Goal: Information Seeking & Learning: Learn about a topic

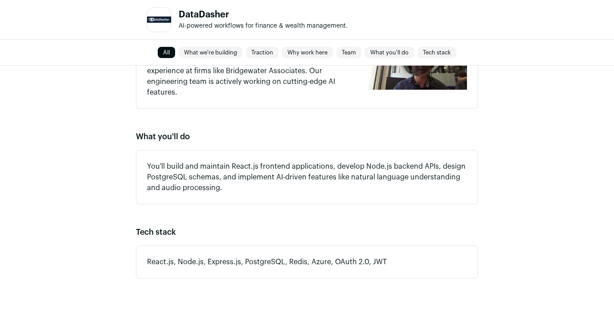
scroll to position [796, 0]
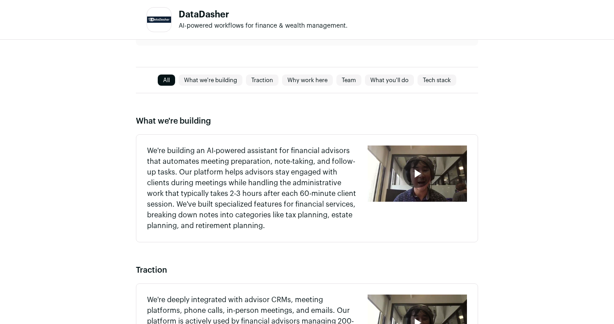
click at [348, 76] on link "Team" at bounding box center [349, 80] width 25 height 11
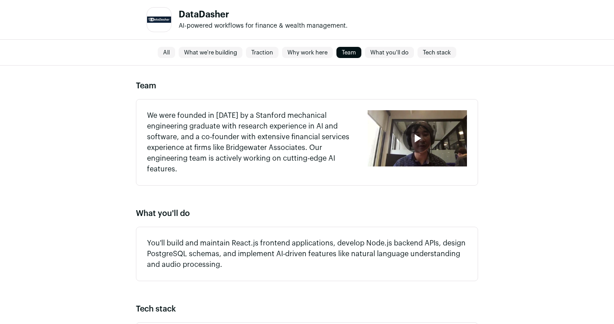
scroll to position [703, 0]
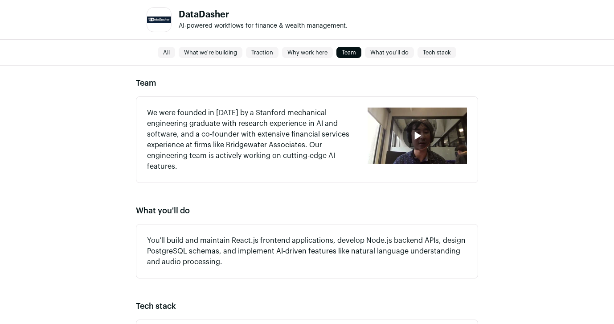
click at [417, 145] on div "button" at bounding box center [417, 135] width 29 height 29
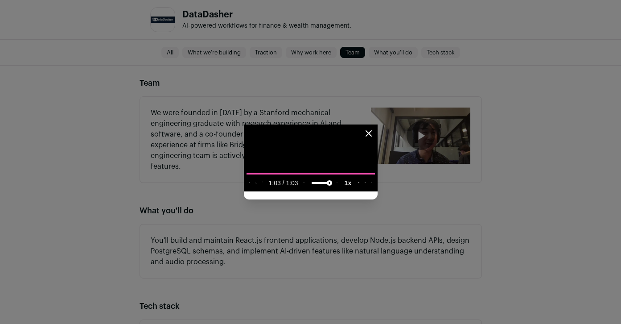
click at [374, 128] on icon "Close modal" at bounding box center [368, 133] width 11 height 11
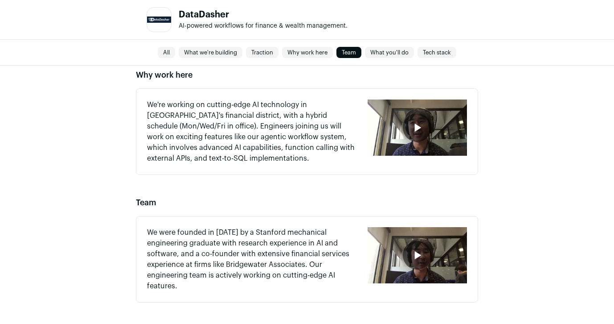
scroll to position [551, 0]
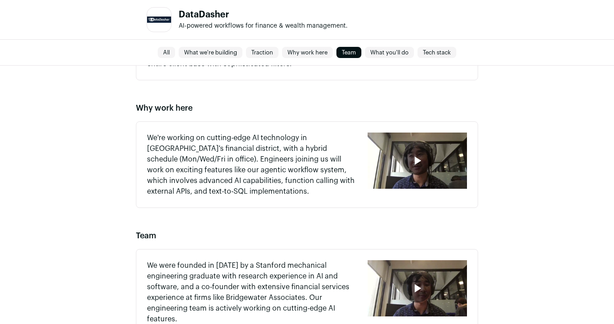
click at [411, 172] on div "button" at bounding box center [417, 160] width 29 height 29
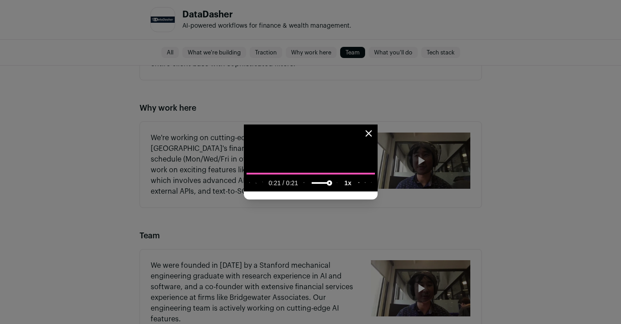
click at [371, 131] on icon "Close modal" at bounding box center [368, 133] width 5 height 5
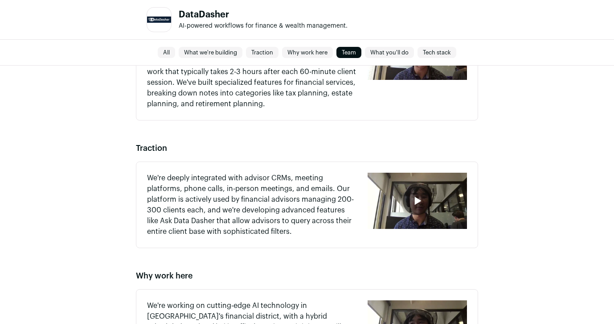
scroll to position [383, 0]
click at [428, 197] on div "button" at bounding box center [417, 201] width 29 height 29
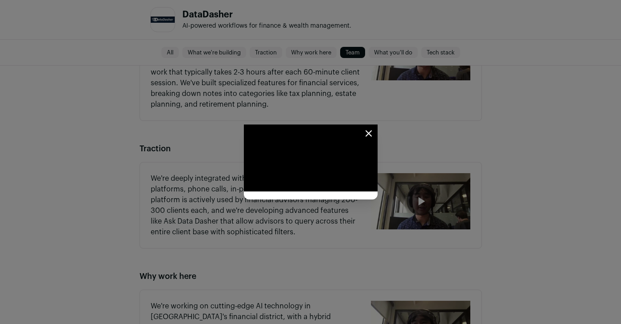
click at [374, 128] on icon "Close modal" at bounding box center [368, 133] width 11 height 11
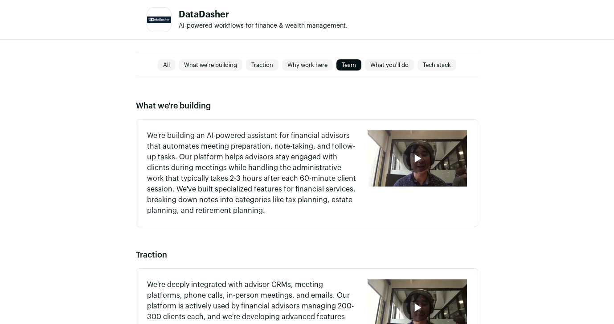
scroll to position [263, 0]
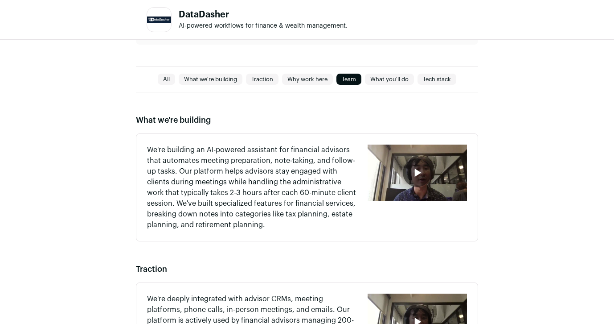
click at [432, 178] on div "button" at bounding box center [417, 172] width 99 height 56
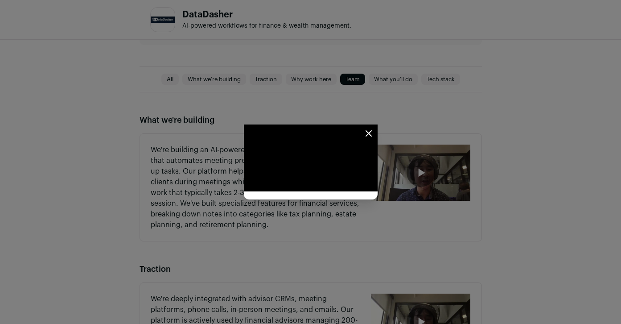
click at [374, 128] on icon "Close modal" at bounding box center [368, 133] width 11 height 11
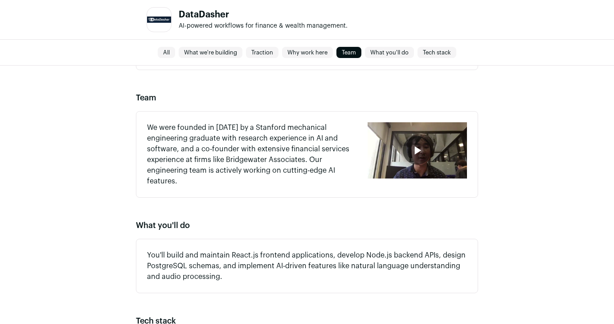
scroll to position [689, 0]
click at [417, 141] on div "button" at bounding box center [417, 150] width 29 height 29
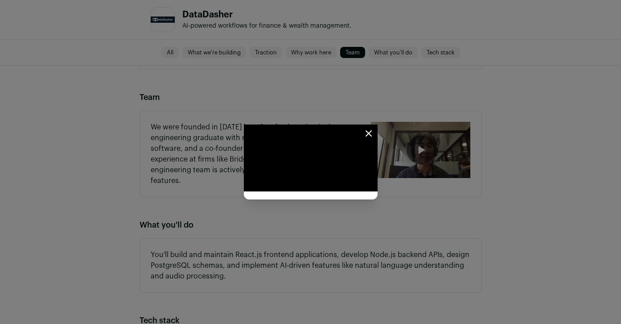
click at [374, 128] on icon "Close modal" at bounding box center [368, 133] width 11 height 11
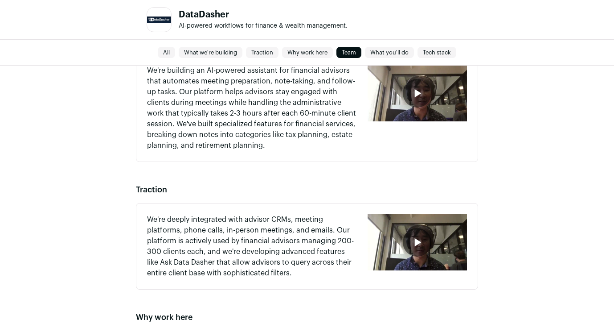
scroll to position [344, 0]
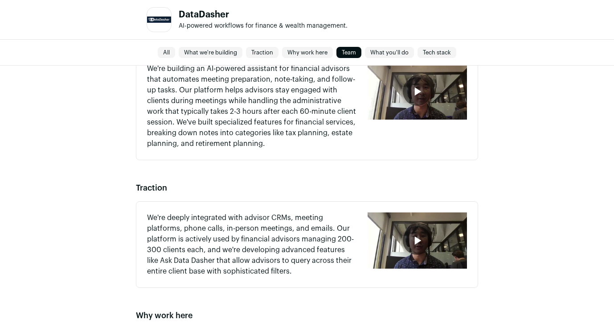
click at [407, 236] on div "button" at bounding box center [417, 240] width 29 height 29
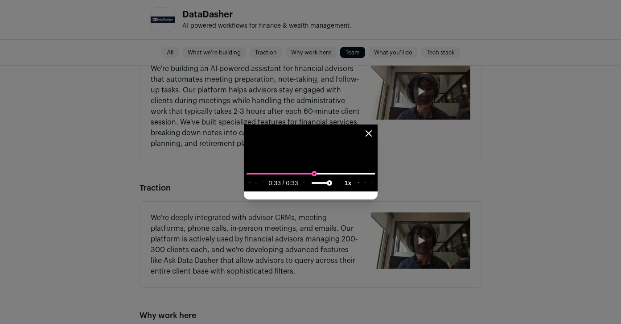
type input "**********"
click at [325, 179] on input "seek" at bounding box center [311, 173] width 128 height 11
click at [337, 191] on video "Close modal via background" at bounding box center [311, 157] width 134 height 67
click at [374, 128] on icon "Close modal" at bounding box center [368, 133] width 11 height 11
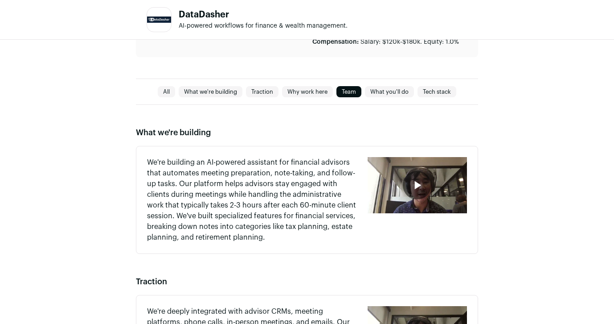
scroll to position [251, 0]
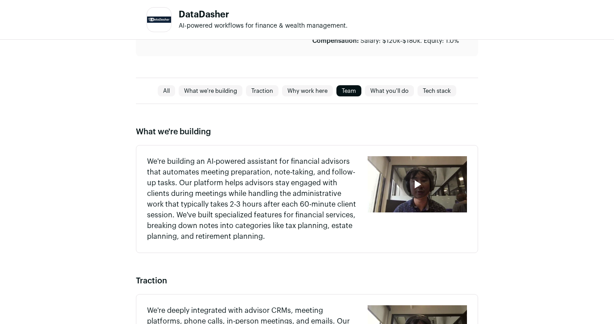
click at [419, 197] on div "button" at bounding box center [417, 184] width 29 height 29
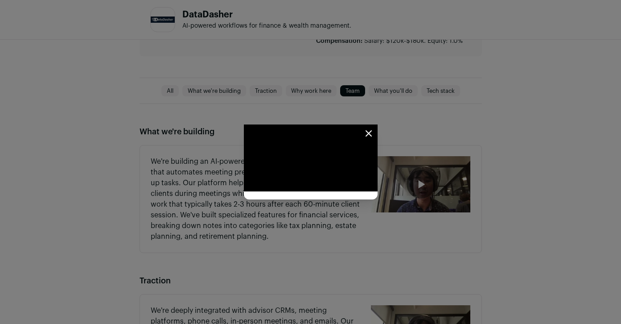
click at [374, 128] on icon "Close modal" at bounding box center [368, 133] width 11 height 11
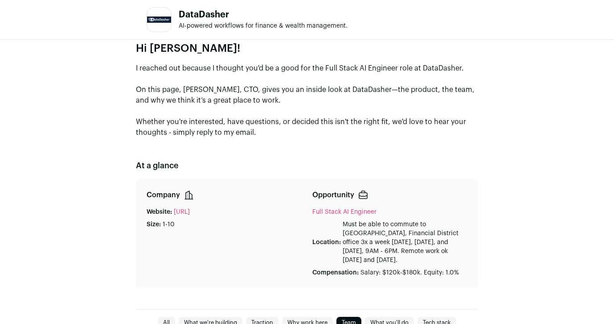
scroll to position [0, 0]
